Goal: Transaction & Acquisition: Subscribe to service/newsletter

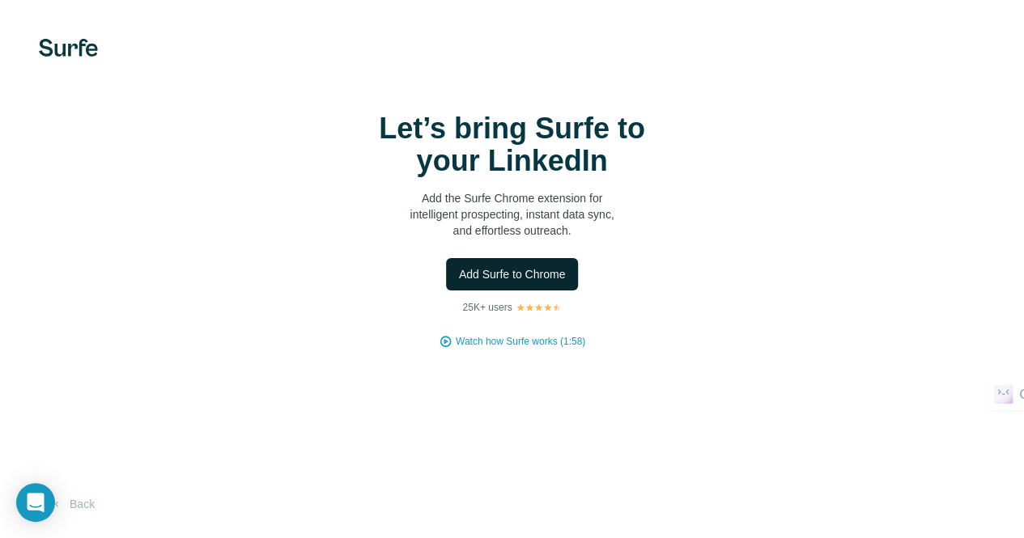
click at [459, 282] on span "Add Surfe to Chrome" at bounding box center [512, 274] width 107 height 16
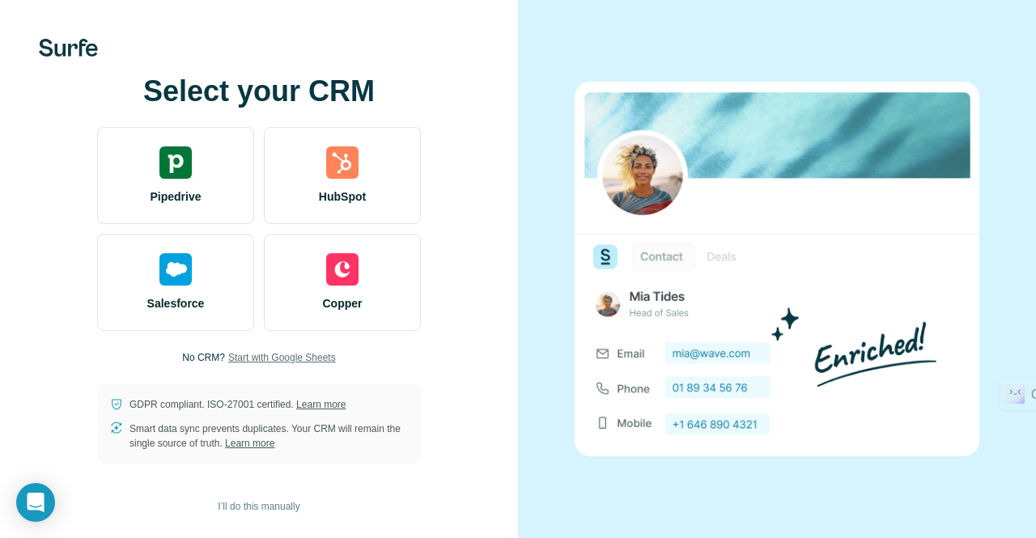
click at [265, 354] on span "Start with Google Sheets" at bounding box center [282, 357] width 108 height 15
